Goal: Task Accomplishment & Management: Complete application form

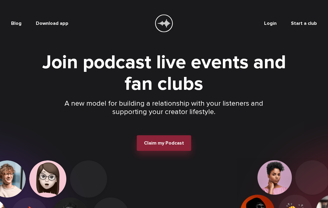
click at [177, 140] on span "Claim my Podcast" at bounding box center [164, 143] width 40 height 6
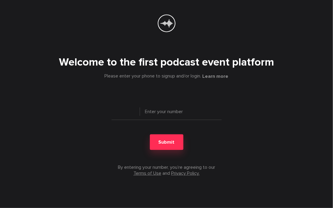
type input "+ 1"
click at [160, 109] on input "tel" at bounding box center [167, 114] width 110 height 12
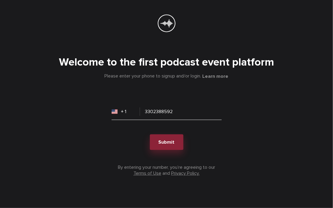
type input "3302388592"
click at [167, 141] on span "Submit" at bounding box center [167, 142] width 16 height 6
